Goal: Transaction & Acquisition: Purchase product/service

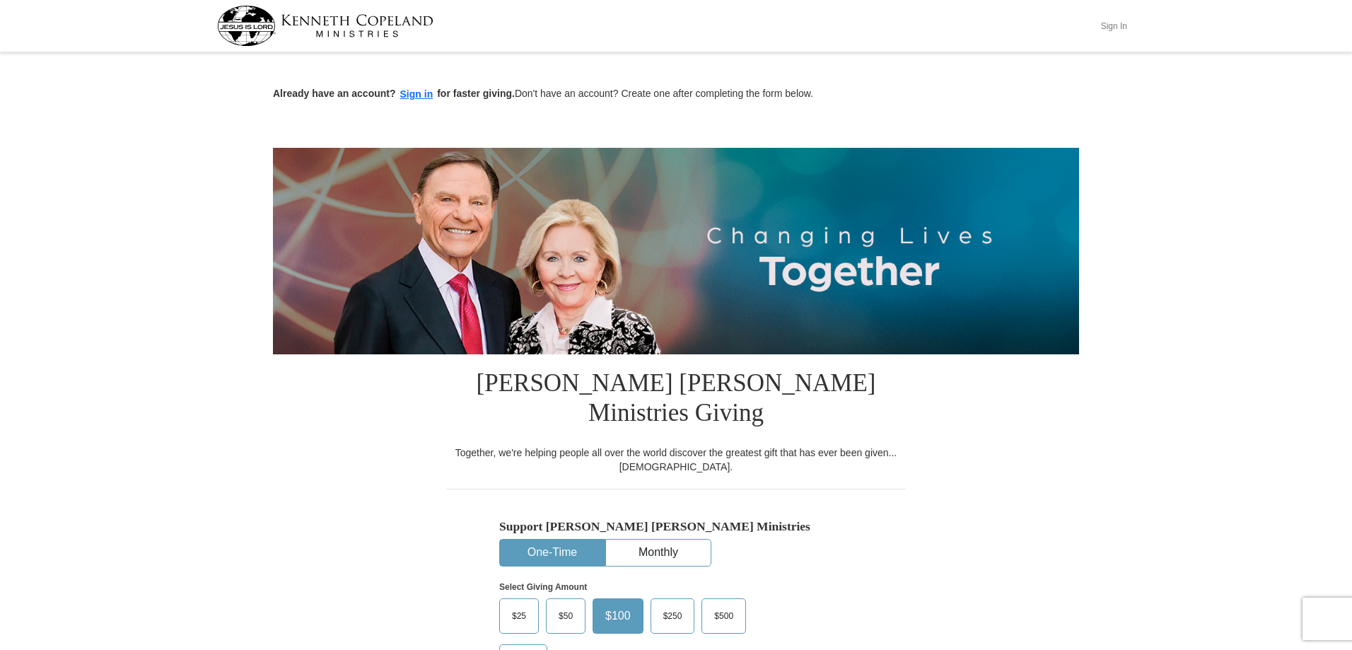
click at [1109, 26] on button "Sign In" at bounding box center [1114, 26] width 42 height 22
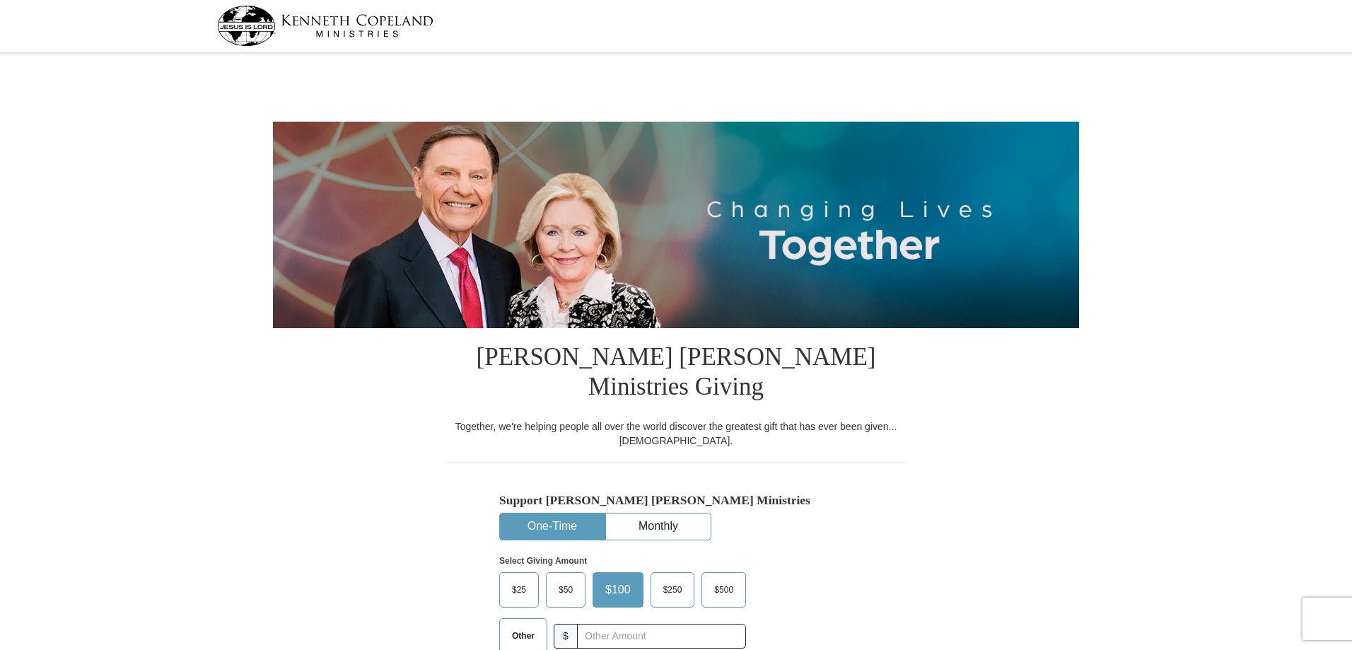
select select "TX"
click at [624, 579] on span "$100" at bounding box center [618, 589] width 40 height 21
click at [0, 0] on input "$100" at bounding box center [0, 0] width 0 height 0
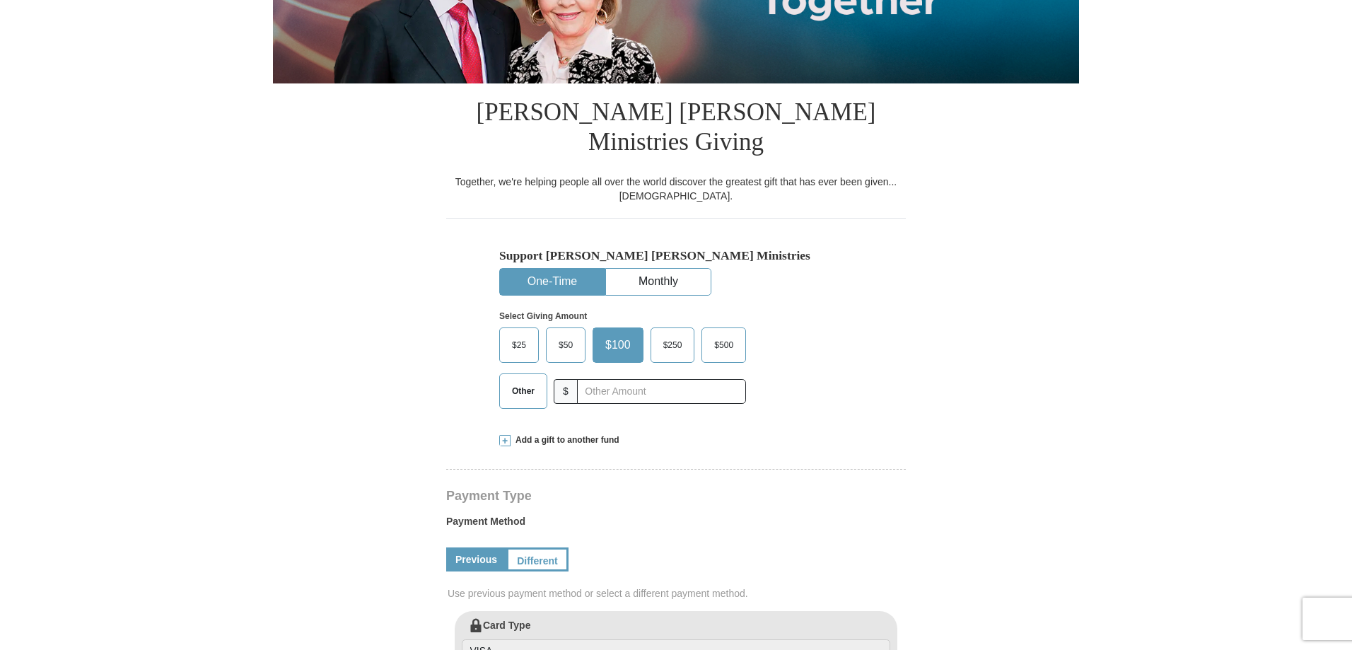
scroll to position [283, 0]
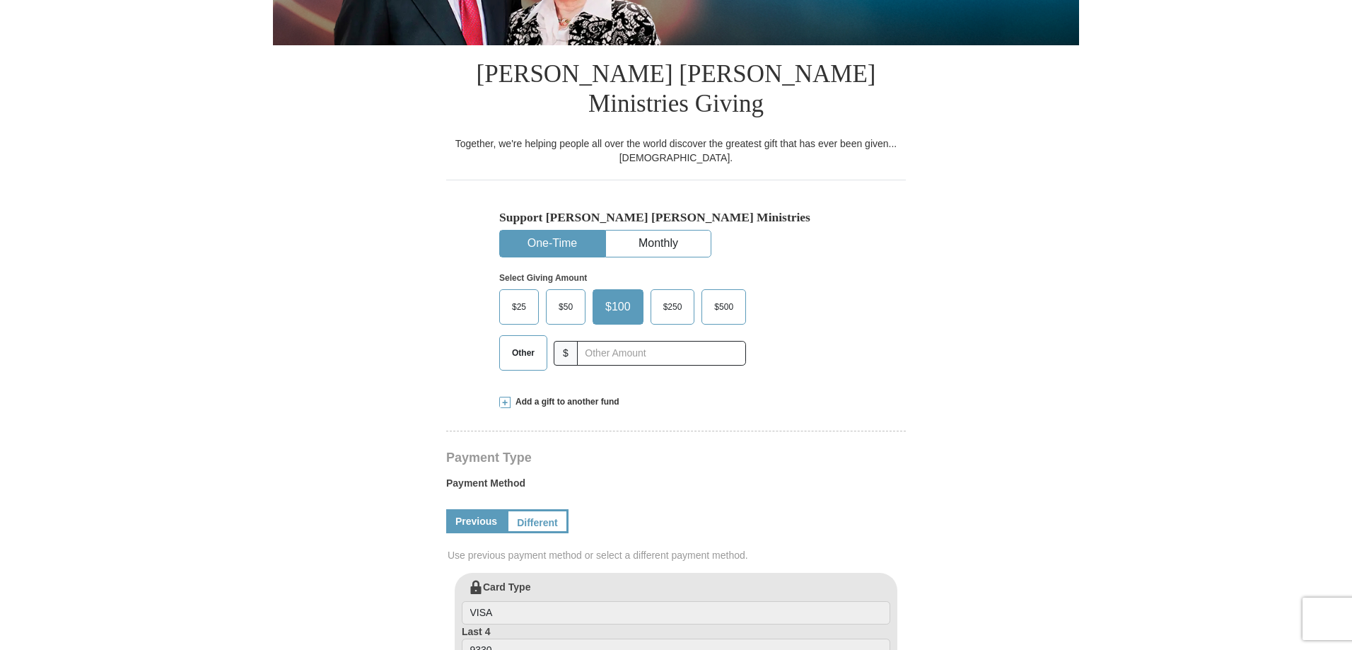
click at [622, 296] on span "$100" at bounding box center [618, 306] width 40 height 21
click at [0, 0] on input "$100" at bounding box center [0, 0] width 0 height 0
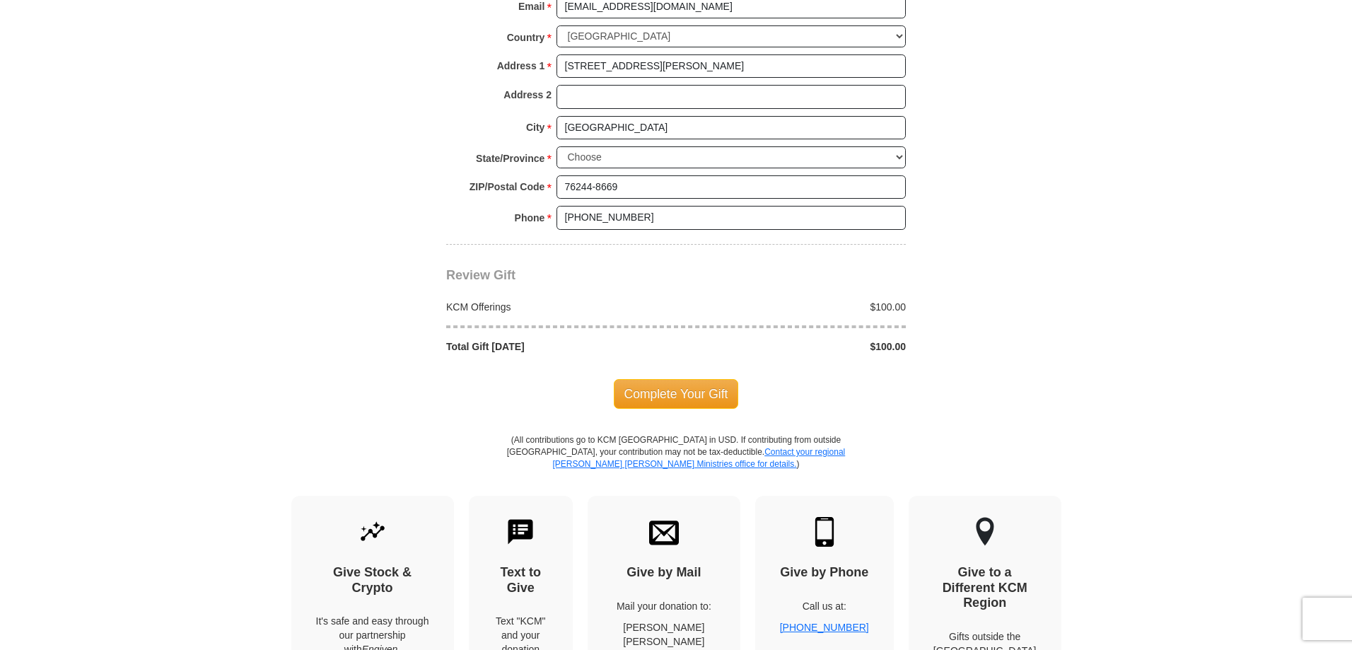
scroll to position [1131, 0]
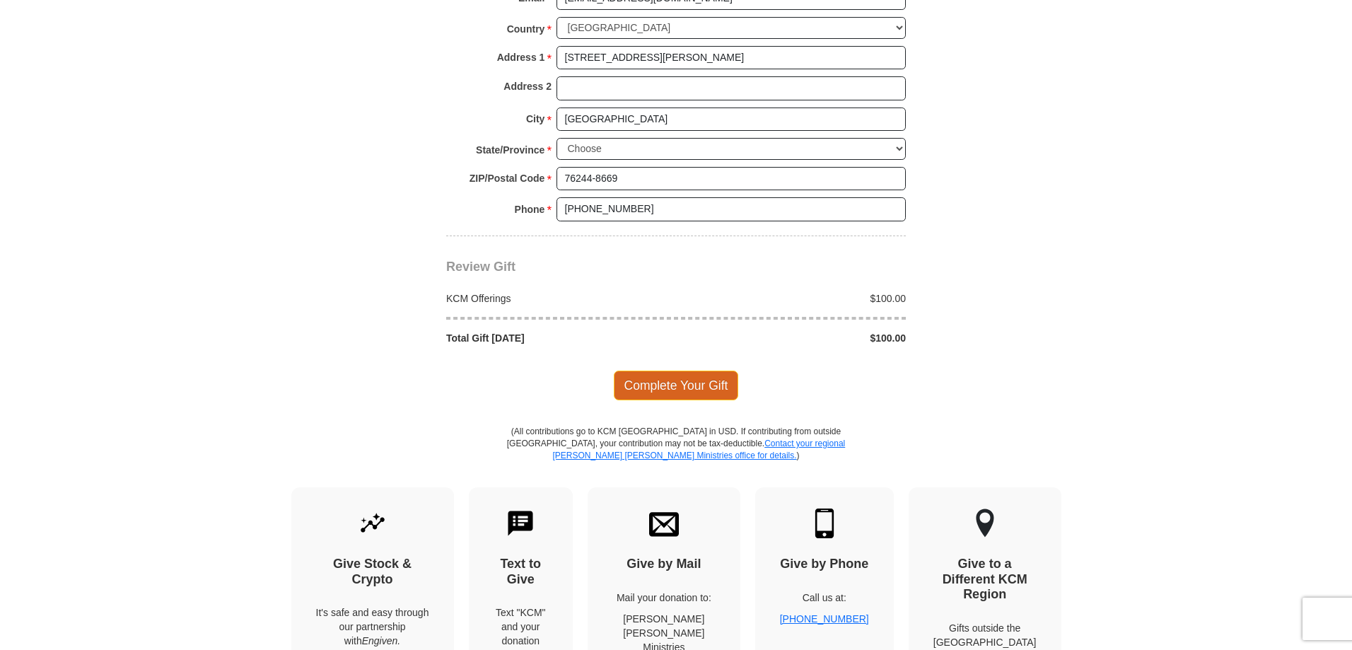
click at [687, 371] on span "Complete Your Gift" at bounding box center [676, 386] width 125 height 30
